Goal: Navigation & Orientation: Understand site structure

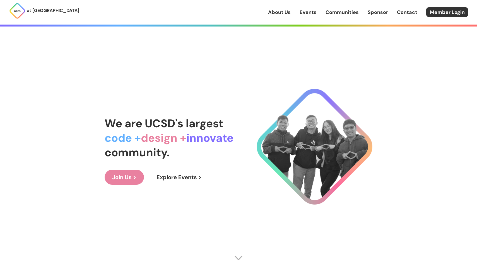
click at [121, 171] on link "Join Us >" at bounding box center [124, 177] width 39 height 15
click at [304, 13] on link "Events" at bounding box center [308, 12] width 17 height 7
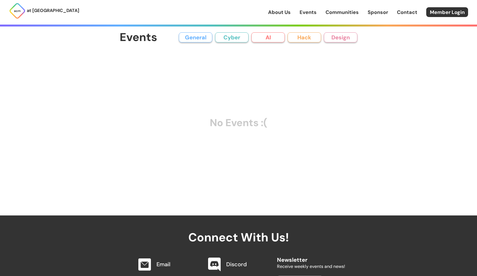
click at [208, 38] on button "General" at bounding box center [195, 37] width 33 height 10
click at [268, 40] on button "AI" at bounding box center [267, 37] width 33 height 10
click at [305, 38] on button "Hack" at bounding box center [304, 37] width 33 height 10
click at [276, 39] on button "AI" at bounding box center [267, 37] width 33 height 10
click at [357, 9] on link "Communities" at bounding box center [342, 12] width 33 height 7
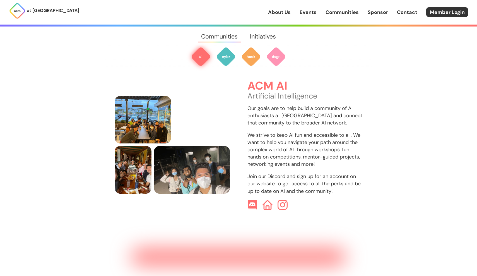
scroll to position [169, 0]
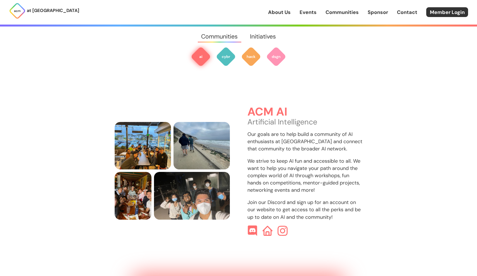
click at [252, 225] on img at bounding box center [252, 230] width 11 height 11
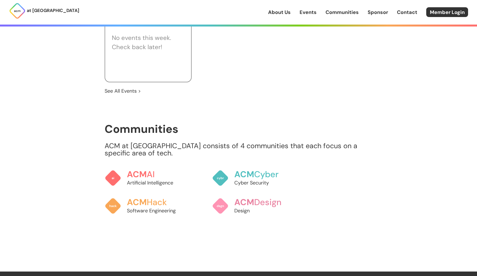
scroll to position [428, 0]
